Goal: Find specific page/section: Find specific page/section

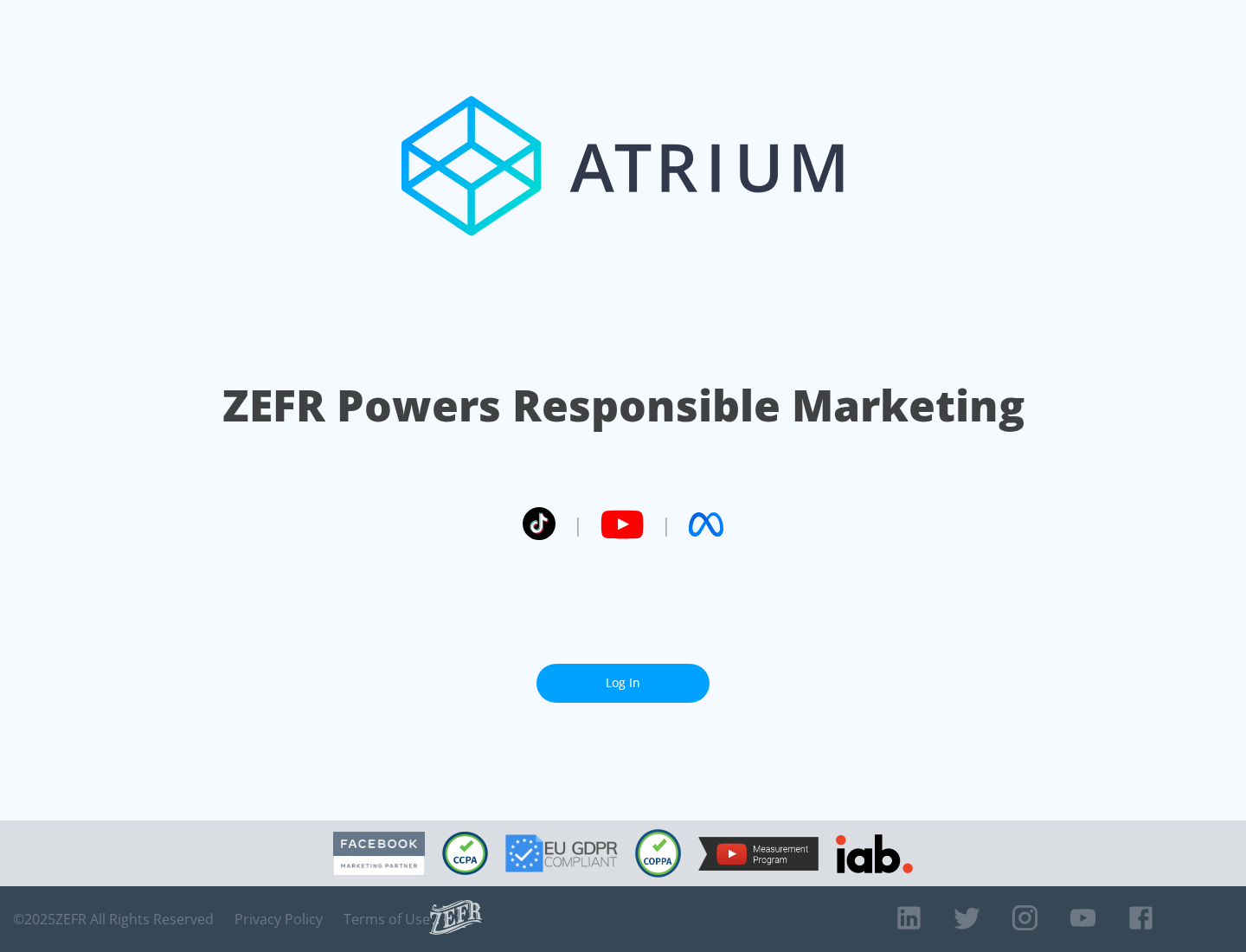
click at [623, 676] on link "Log In" at bounding box center [622, 682] width 173 height 39
